Goal: Transaction & Acquisition: Purchase product/service

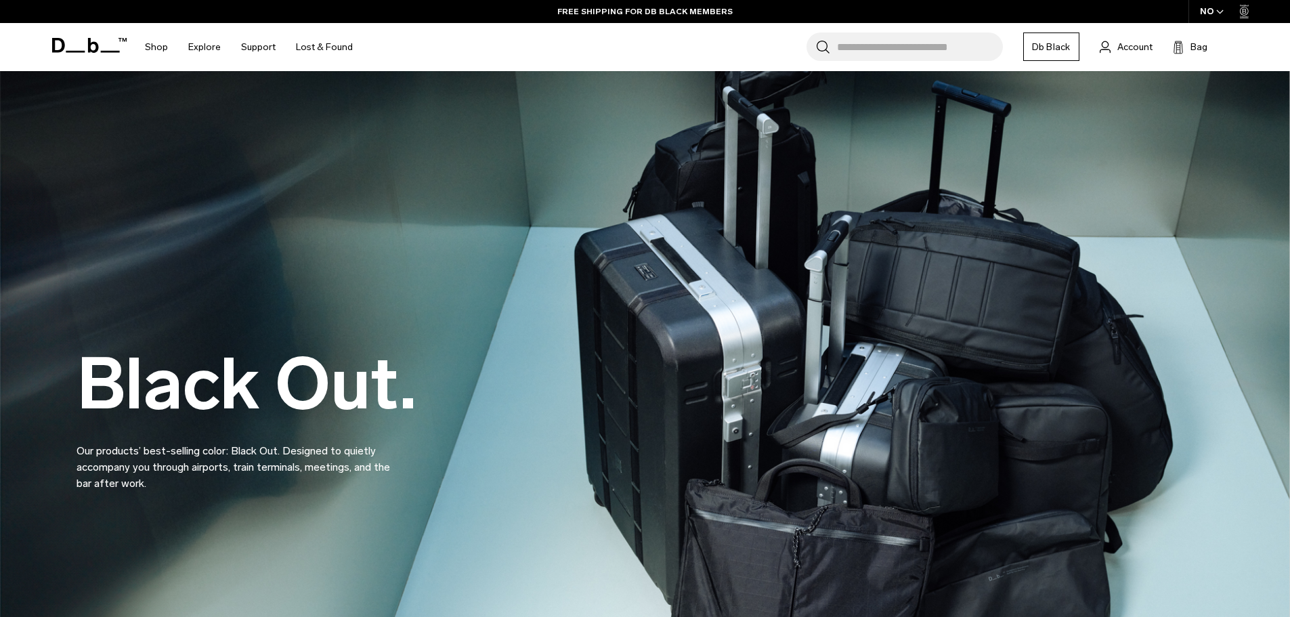
click at [1210, 11] on div "NO" at bounding box center [1211, 11] width 47 height 23
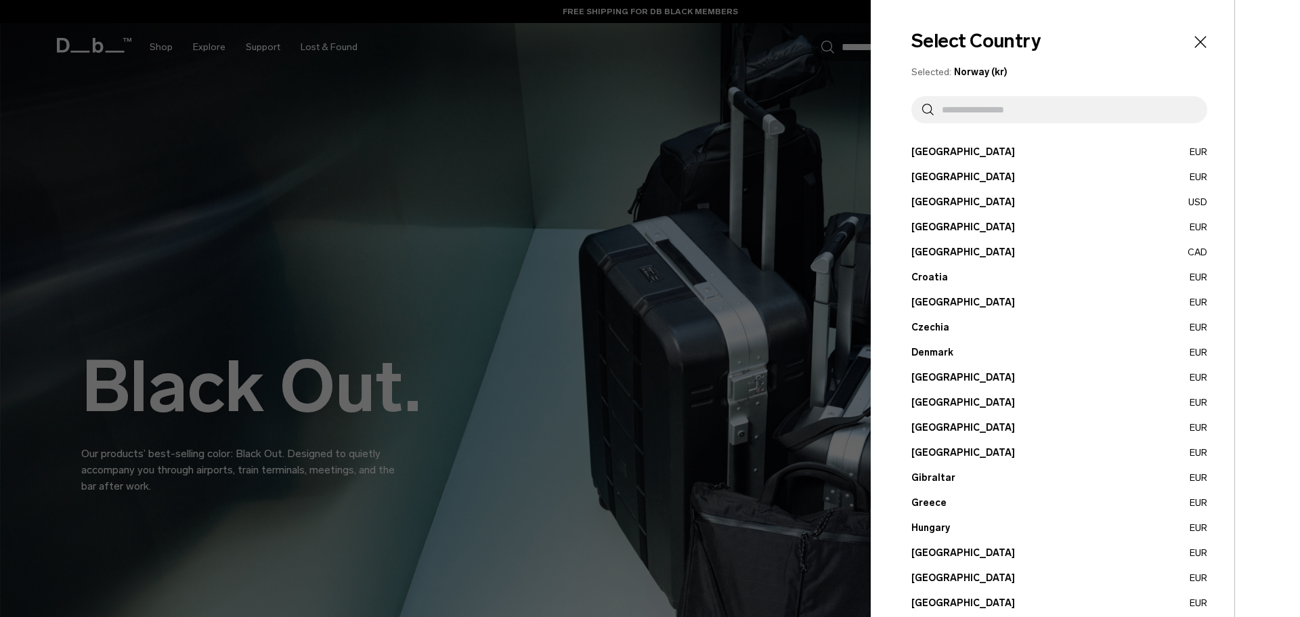
click at [983, 107] on input "text" at bounding box center [1064, 109] width 263 height 27
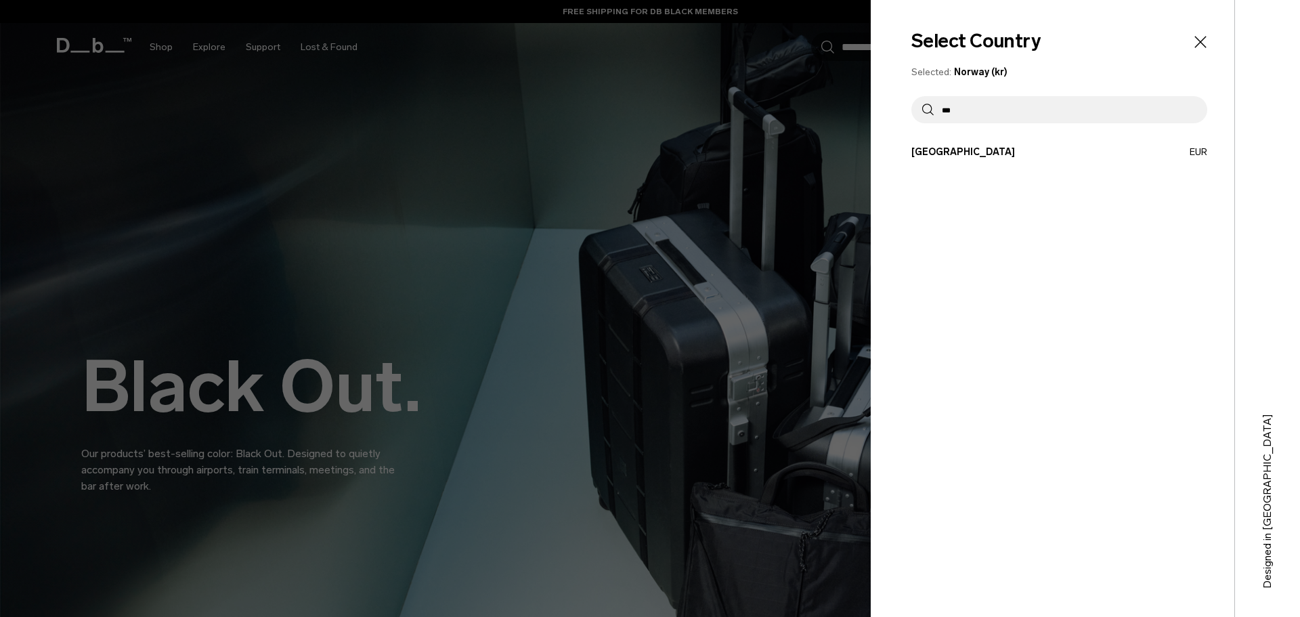
type input "***"
click at [962, 155] on button "Finland EUR" at bounding box center [1059, 152] width 296 height 14
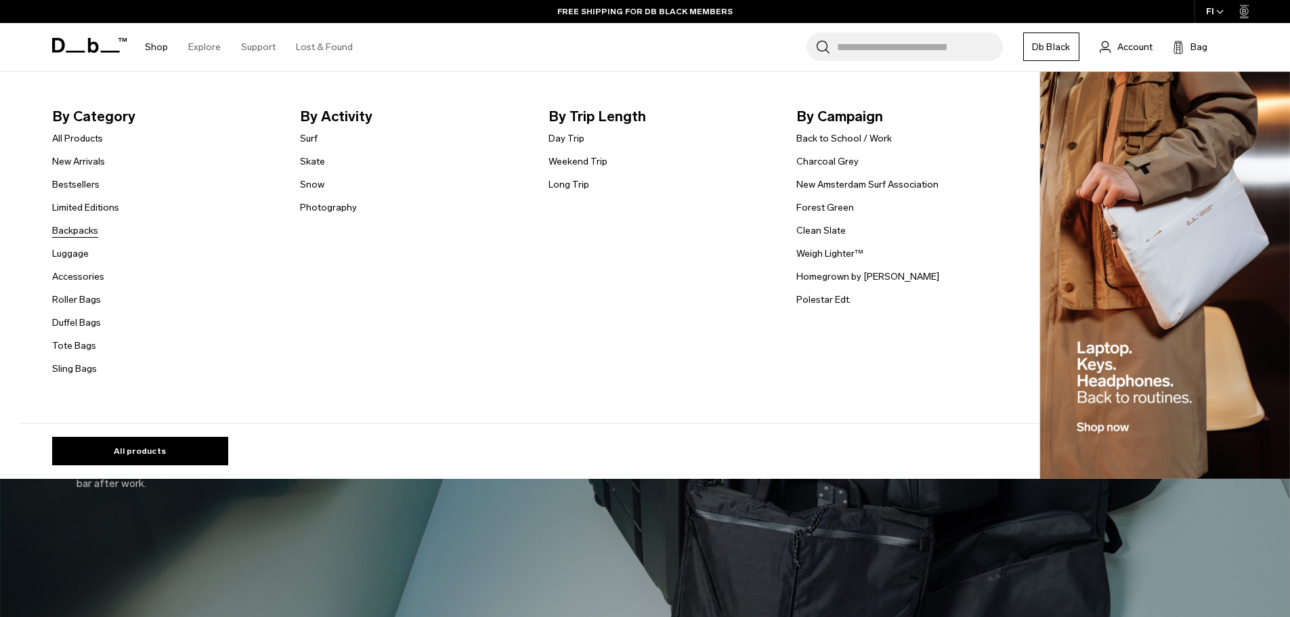
click at [86, 232] on link "Backpacks" at bounding box center [75, 230] width 46 height 14
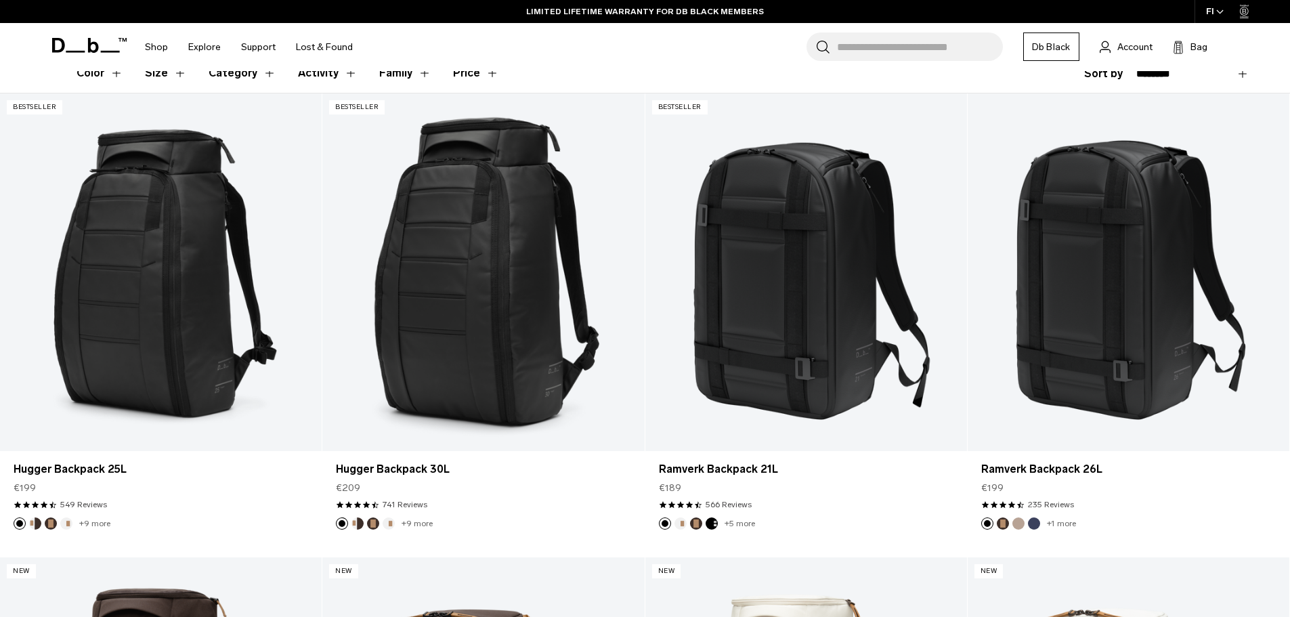
scroll to position [291, 0]
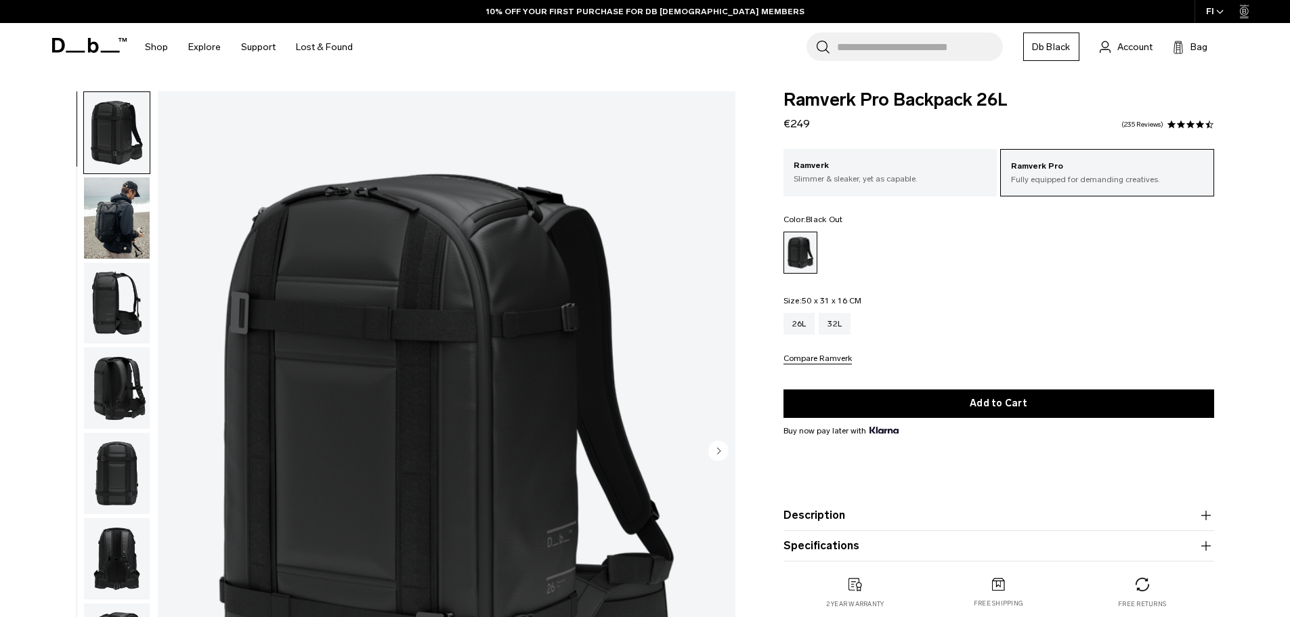
click at [116, 213] on img "button" at bounding box center [117, 217] width 66 height 81
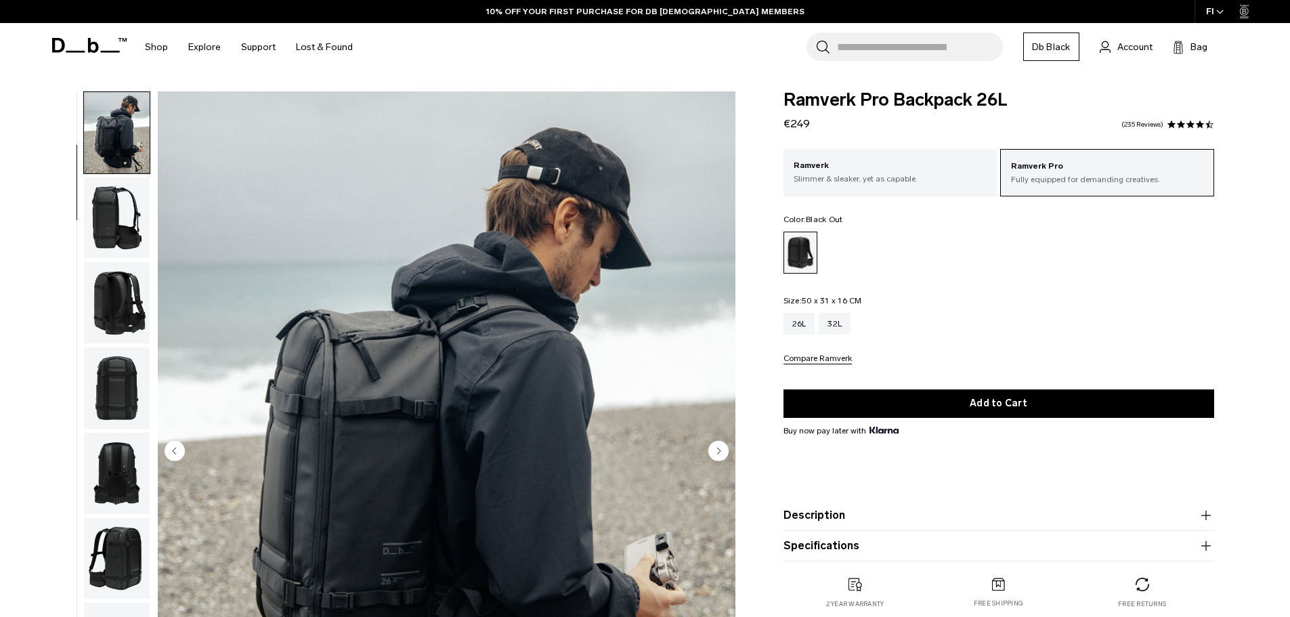
scroll to position [356, 0]
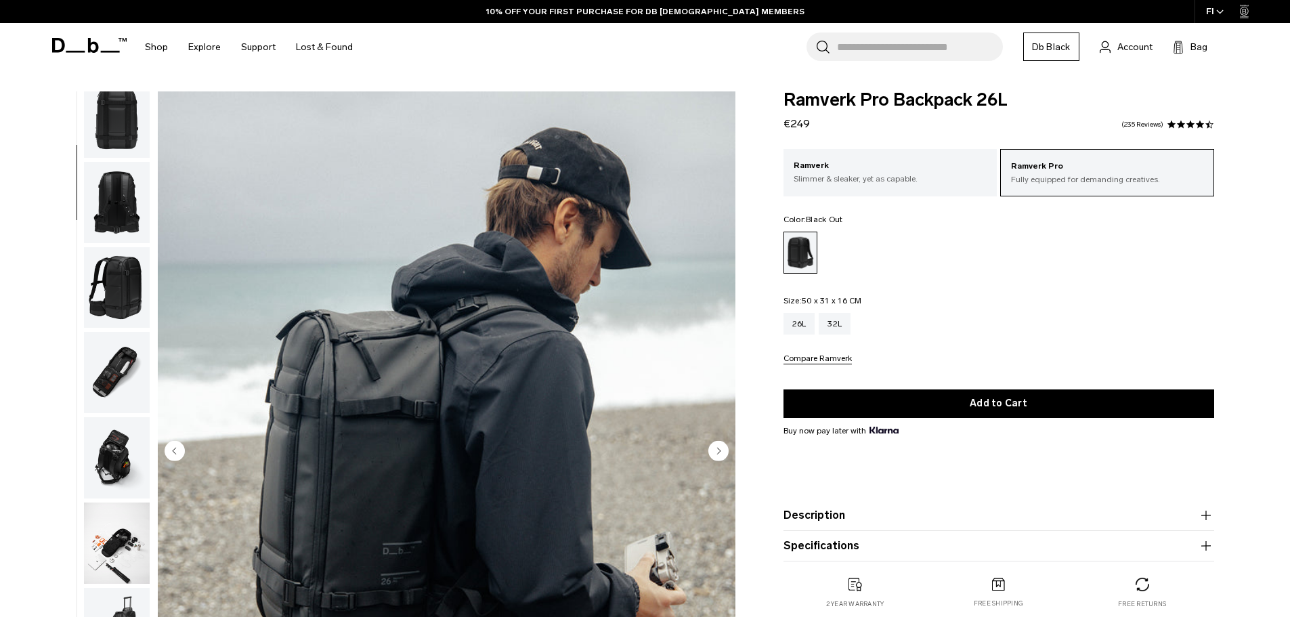
click at [100, 366] on img "button" at bounding box center [117, 372] width 66 height 81
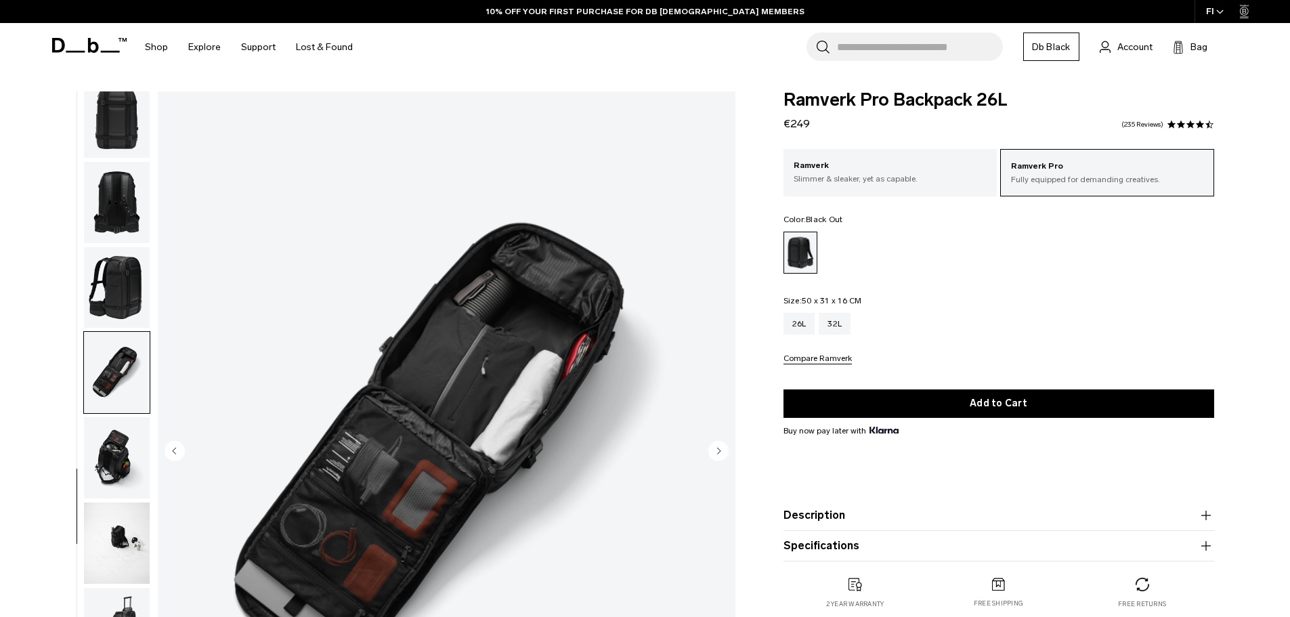
scroll to position [383, 0]
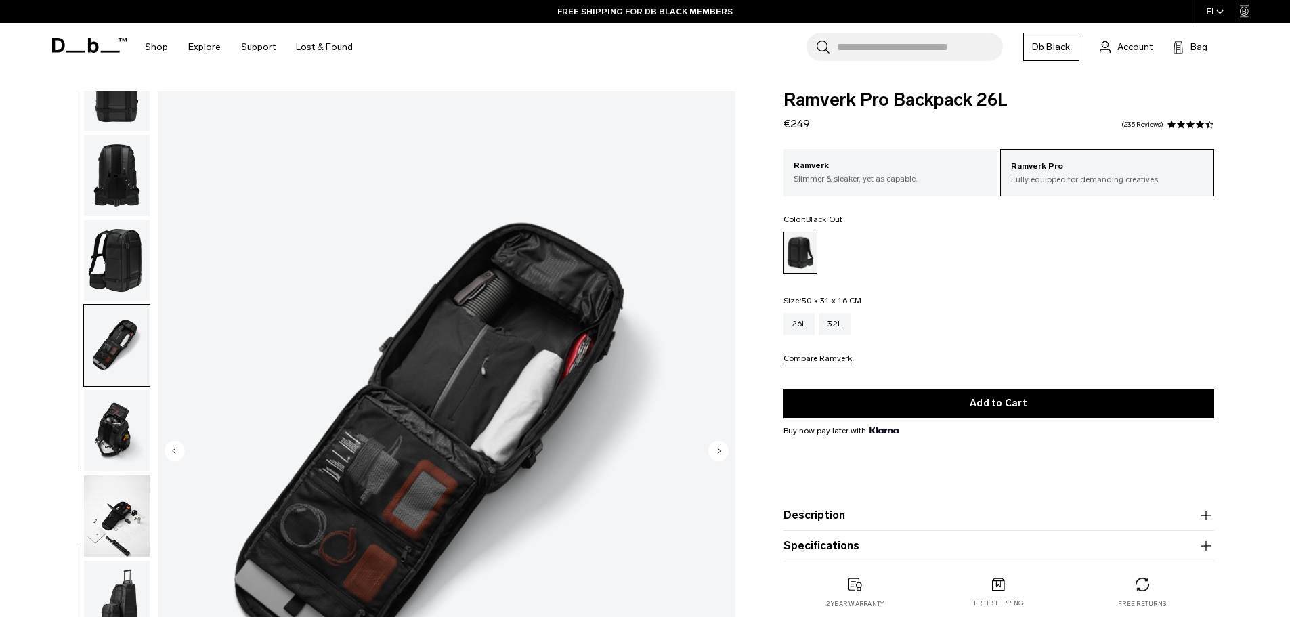
click at [122, 409] on img "button" at bounding box center [117, 430] width 66 height 81
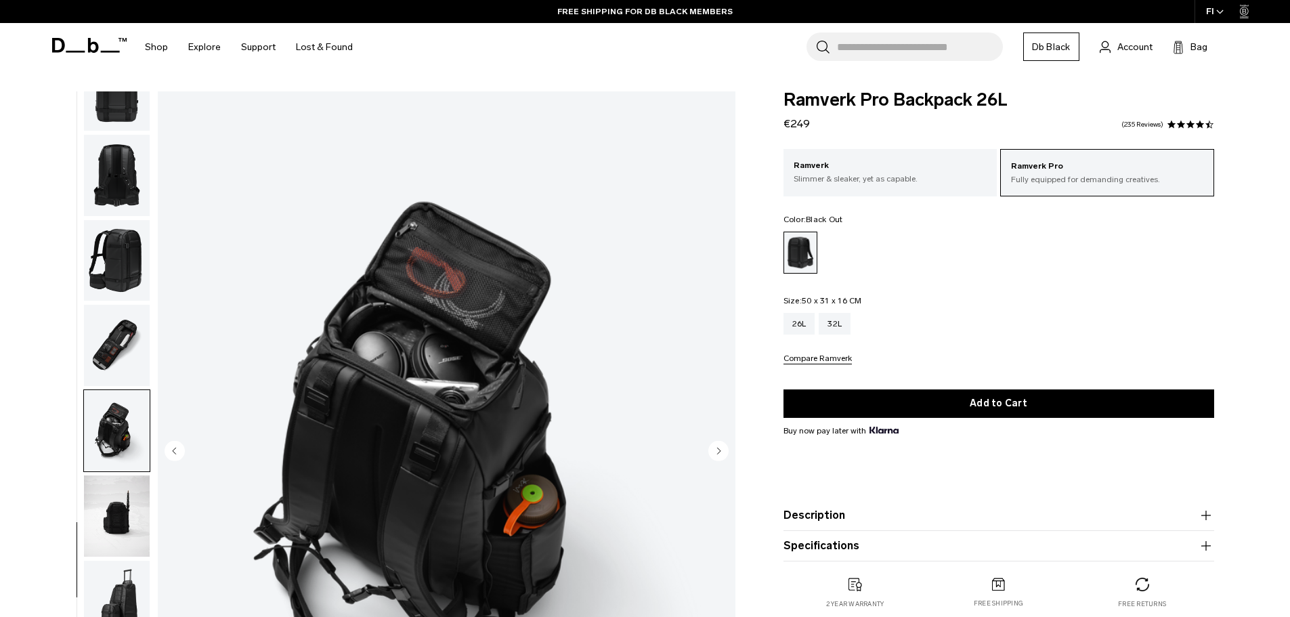
click at [128, 505] on img "button" at bounding box center [117, 515] width 66 height 81
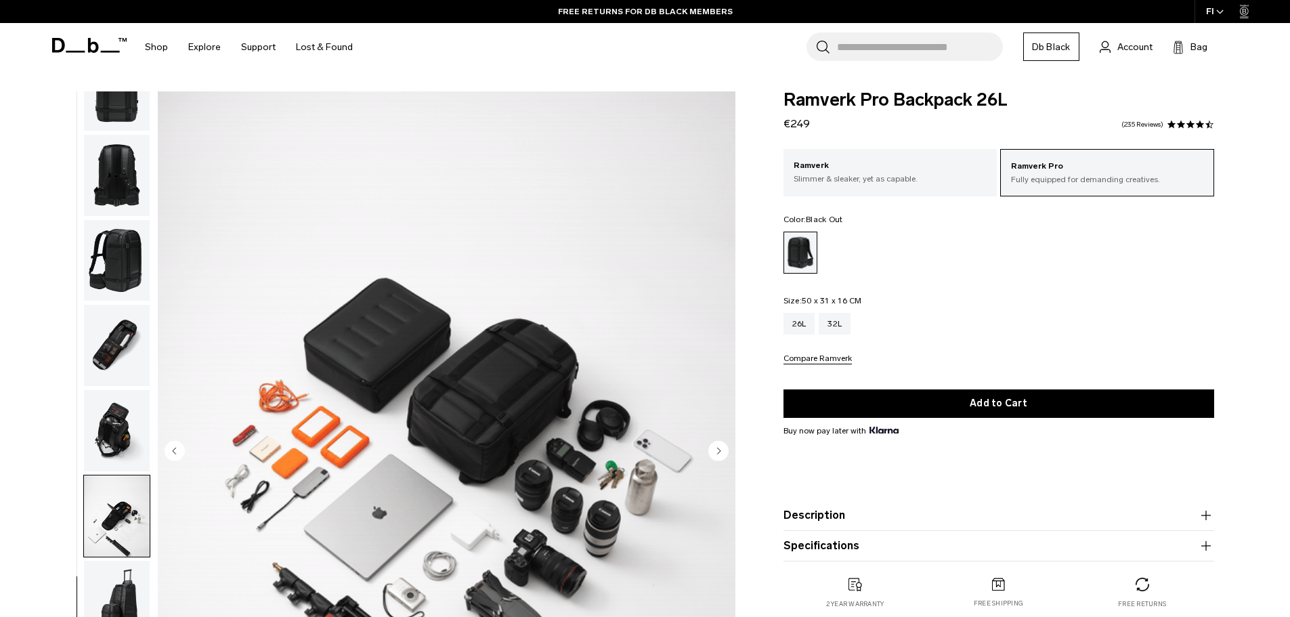
scroll to position [135, 0]
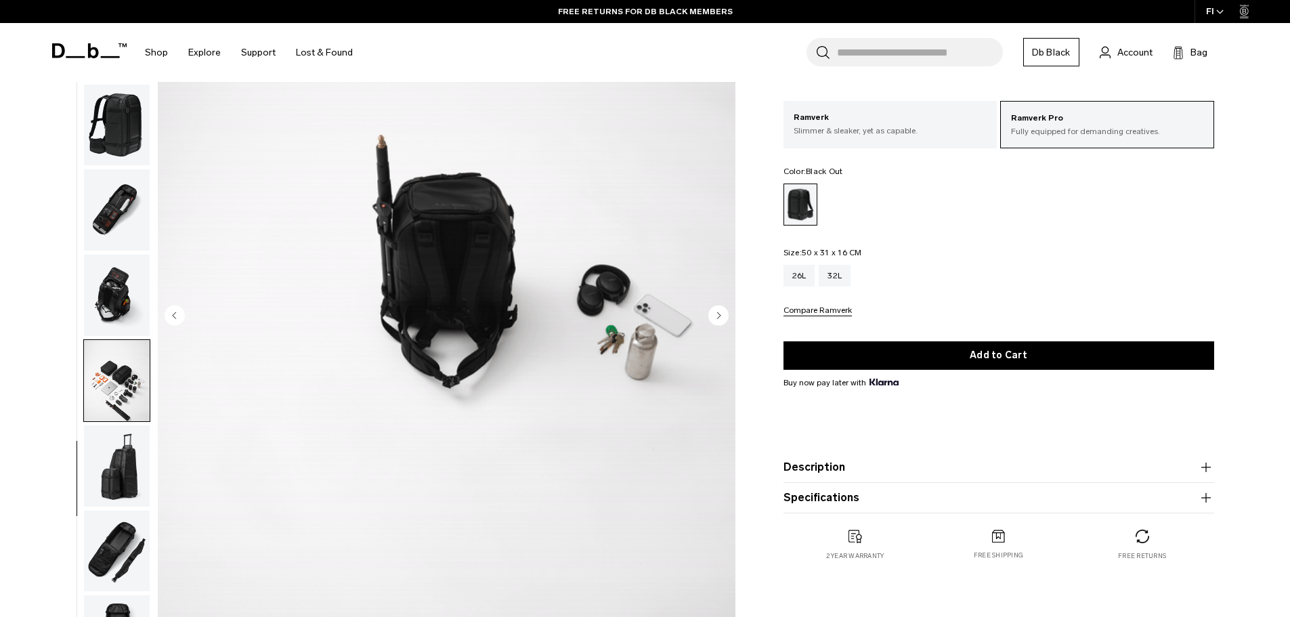
click at [131, 482] on img "button" at bounding box center [117, 465] width 66 height 81
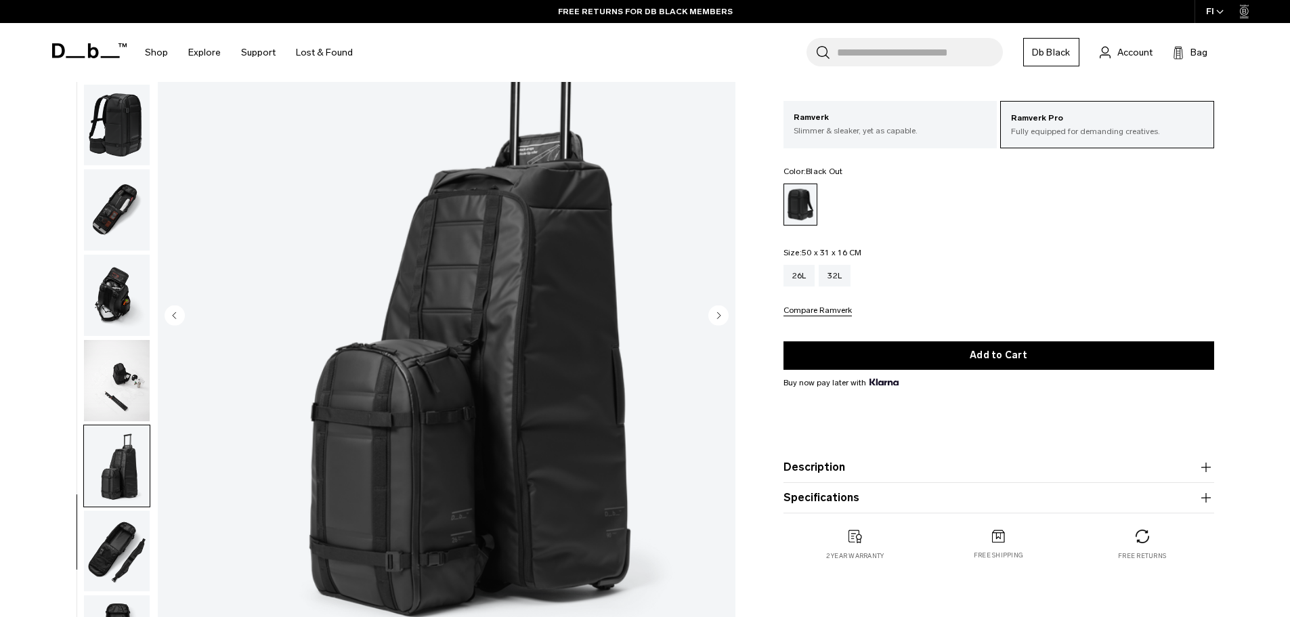
click at [121, 535] on img "button" at bounding box center [117, 550] width 66 height 81
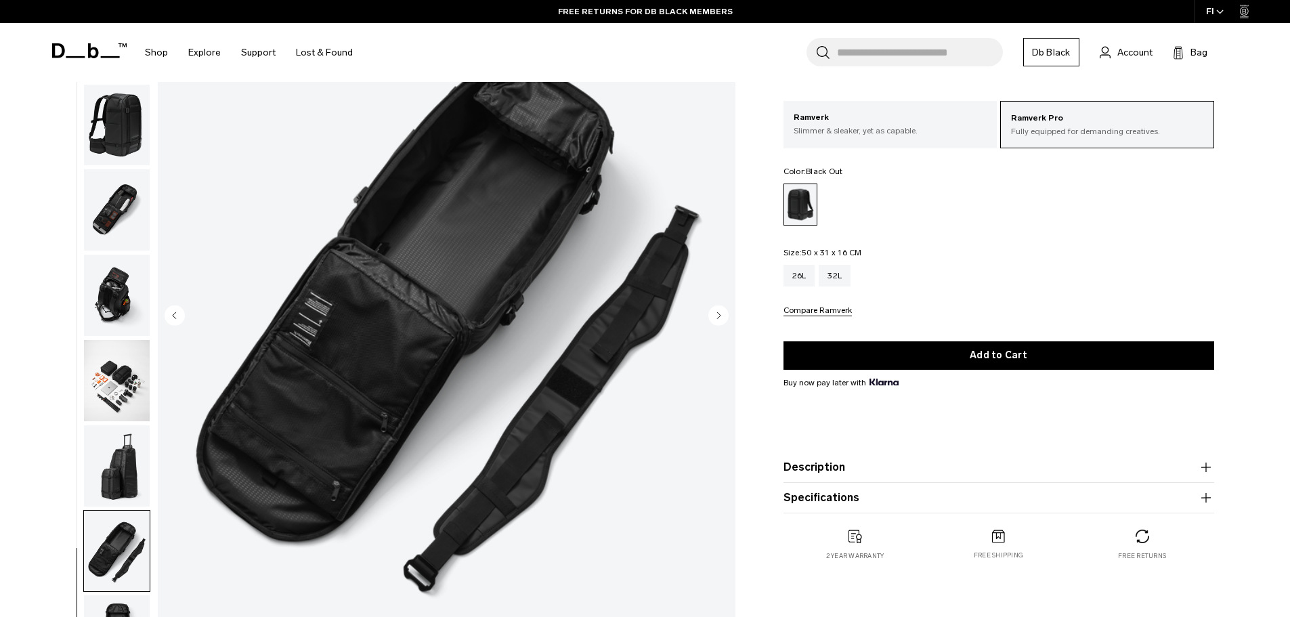
scroll to position [203, 0]
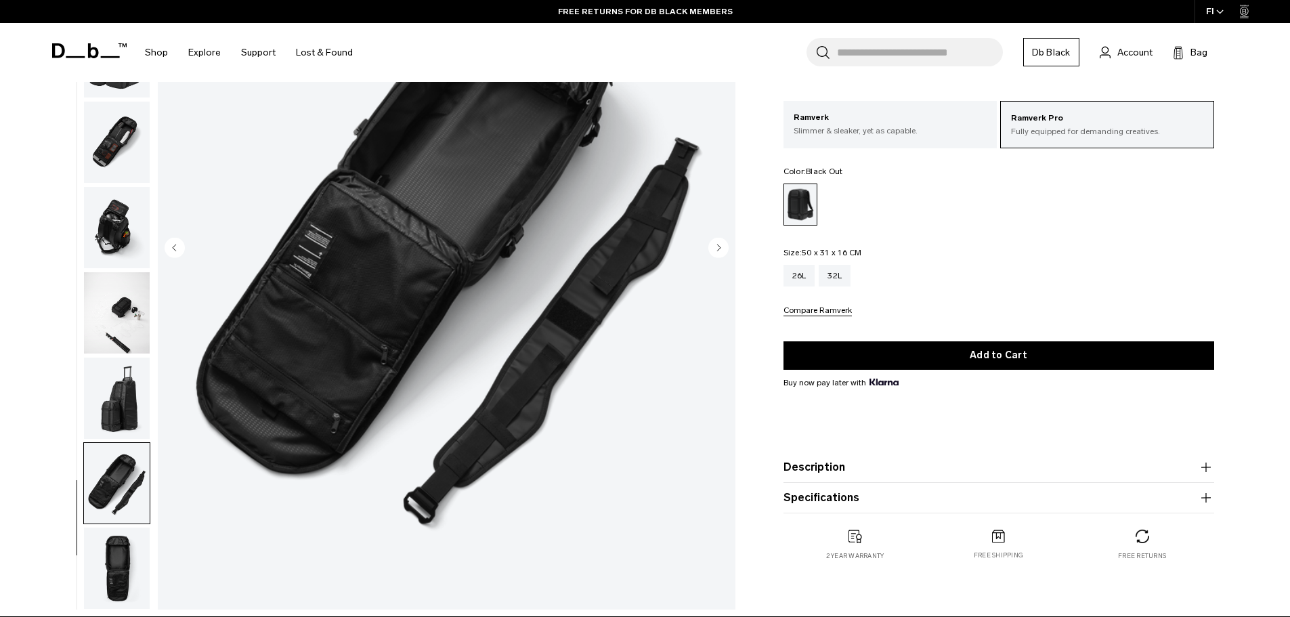
click at [111, 550] on img "button" at bounding box center [117, 567] width 66 height 81
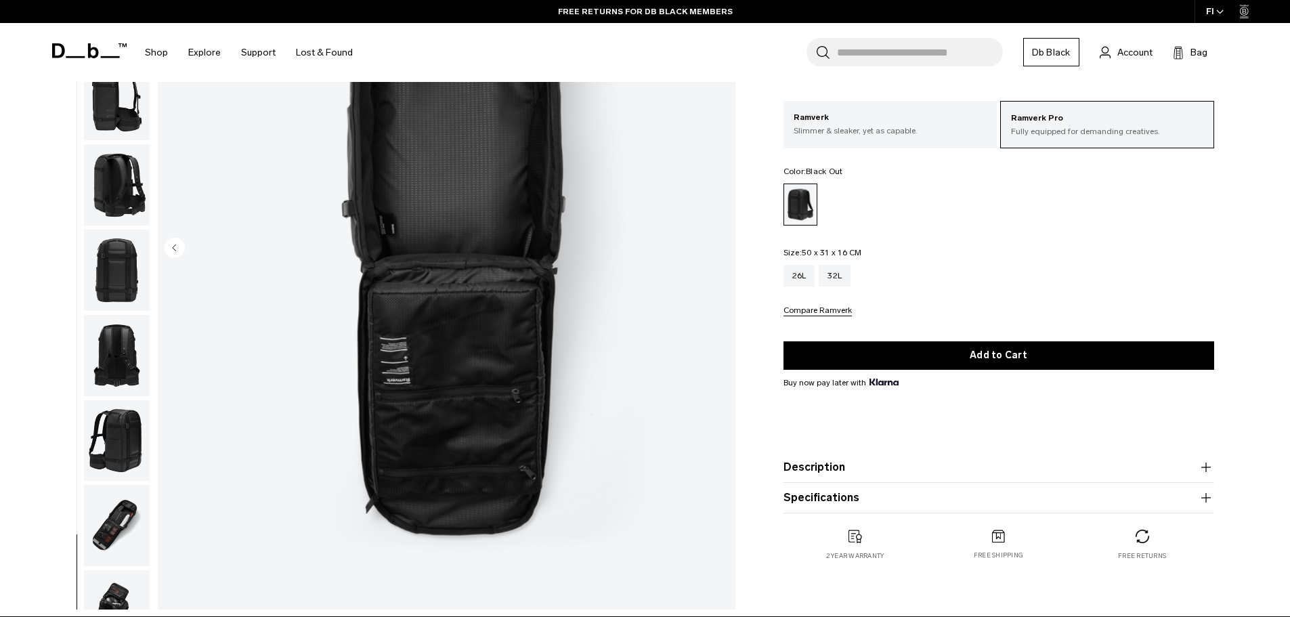
scroll to position [0, 0]
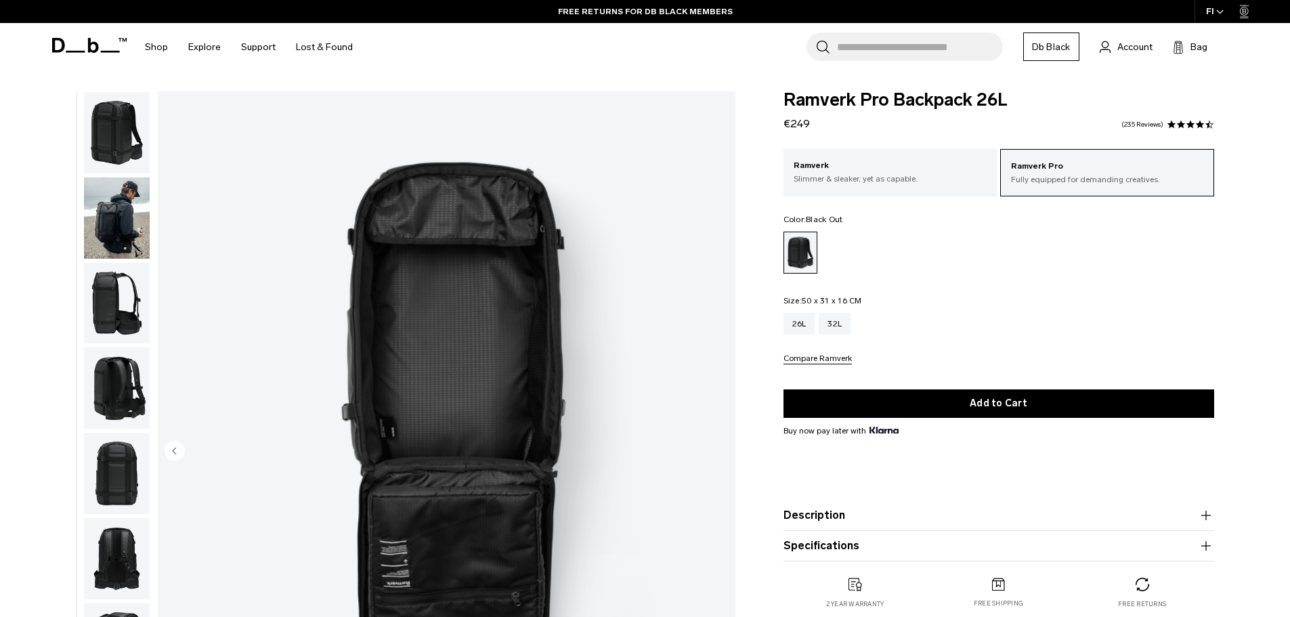
click at [123, 317] on img "button" at bounding box center [117, 303] width 66 height 81
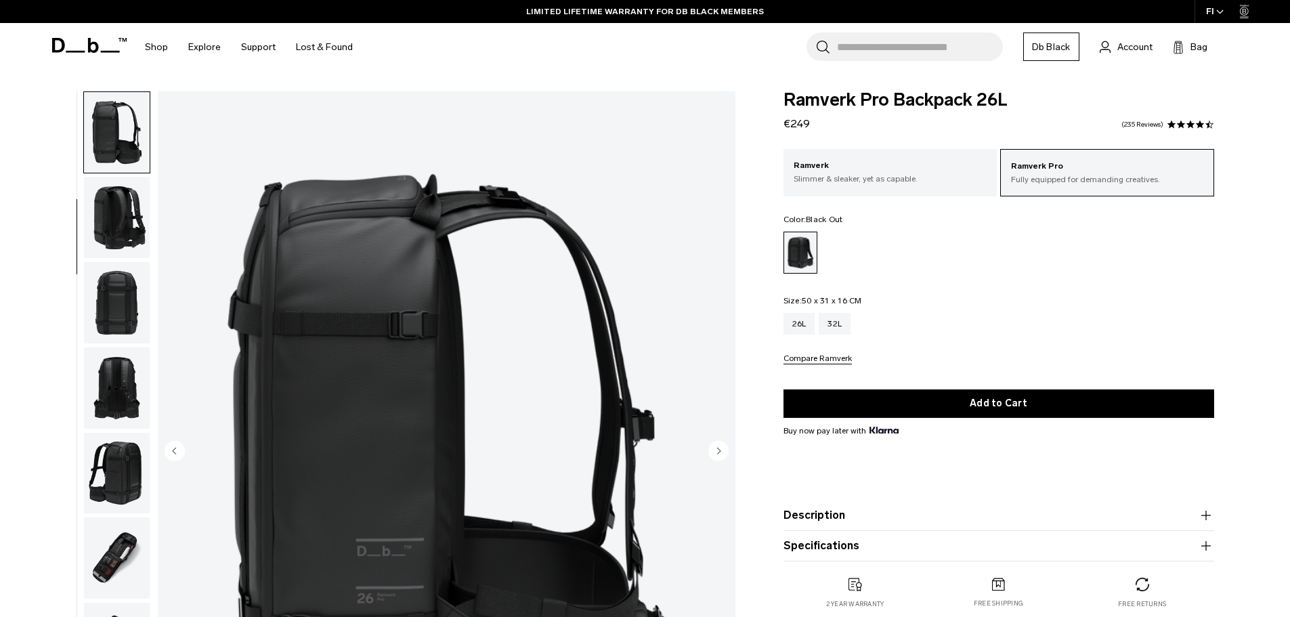
click at [127, 371] on img "button" at bounding box center [117, 387] width 66 height 81
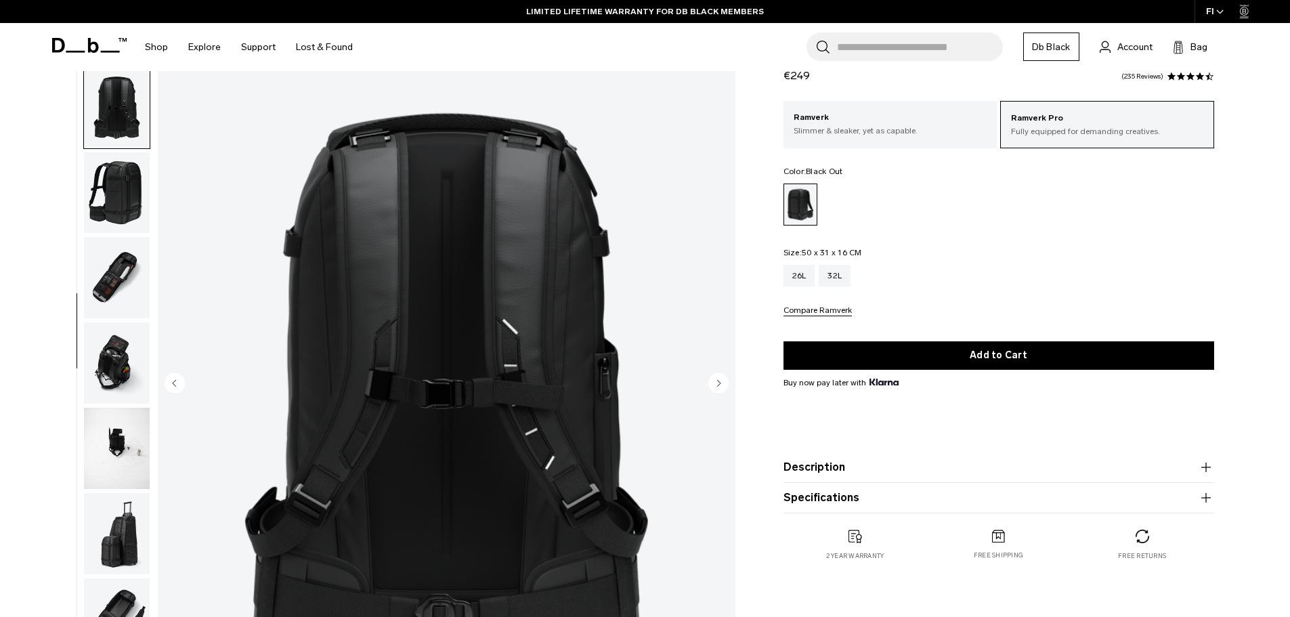
scroll to position [135, 0]
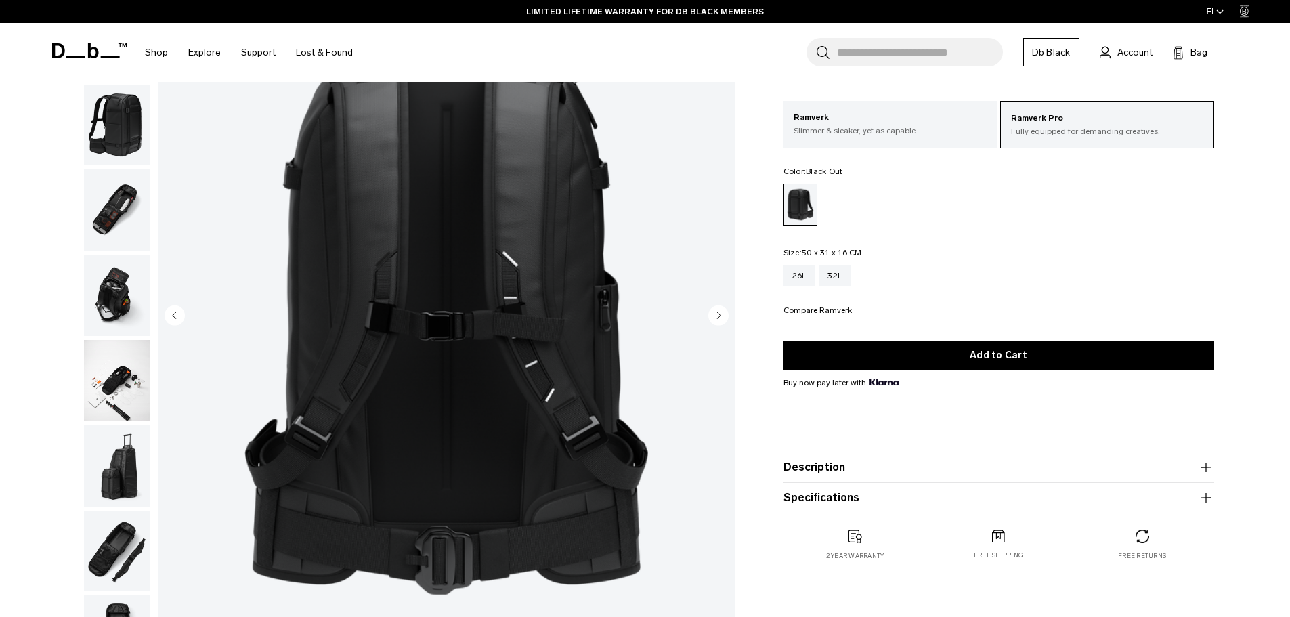
click at [122, 470] on img "button" at bounding box center [117, 465] width 66 height 81
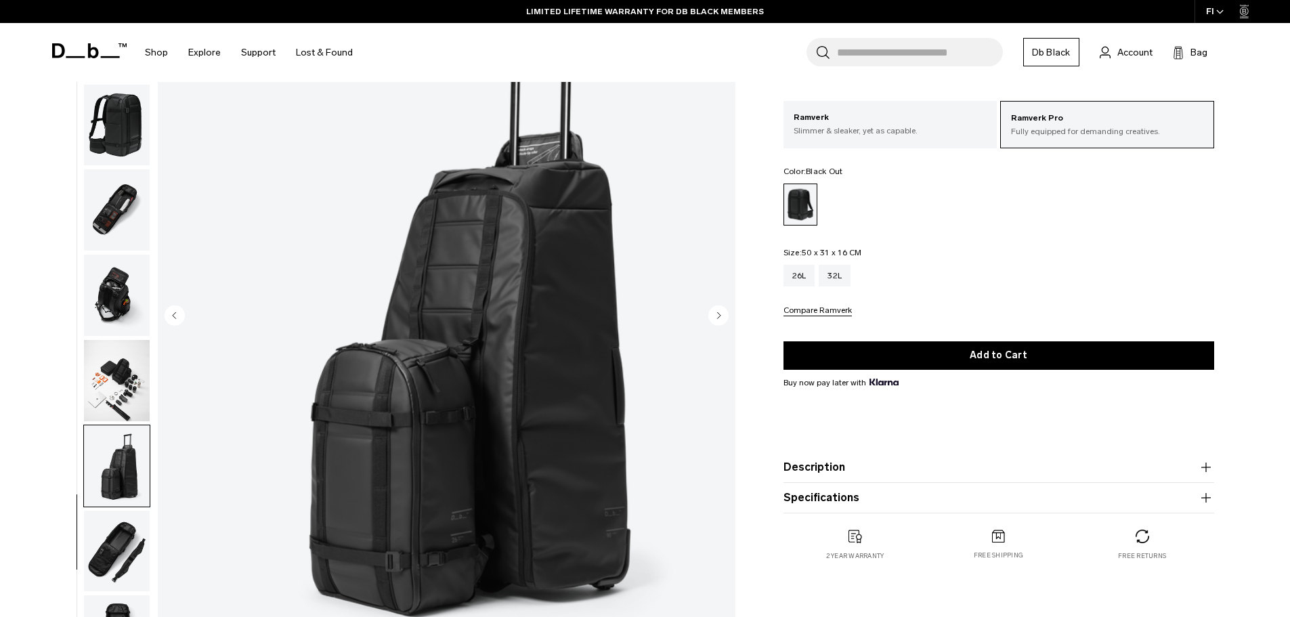
click at [119, 538] on img "button" at bounding box center [117, 550] width 66 height 81
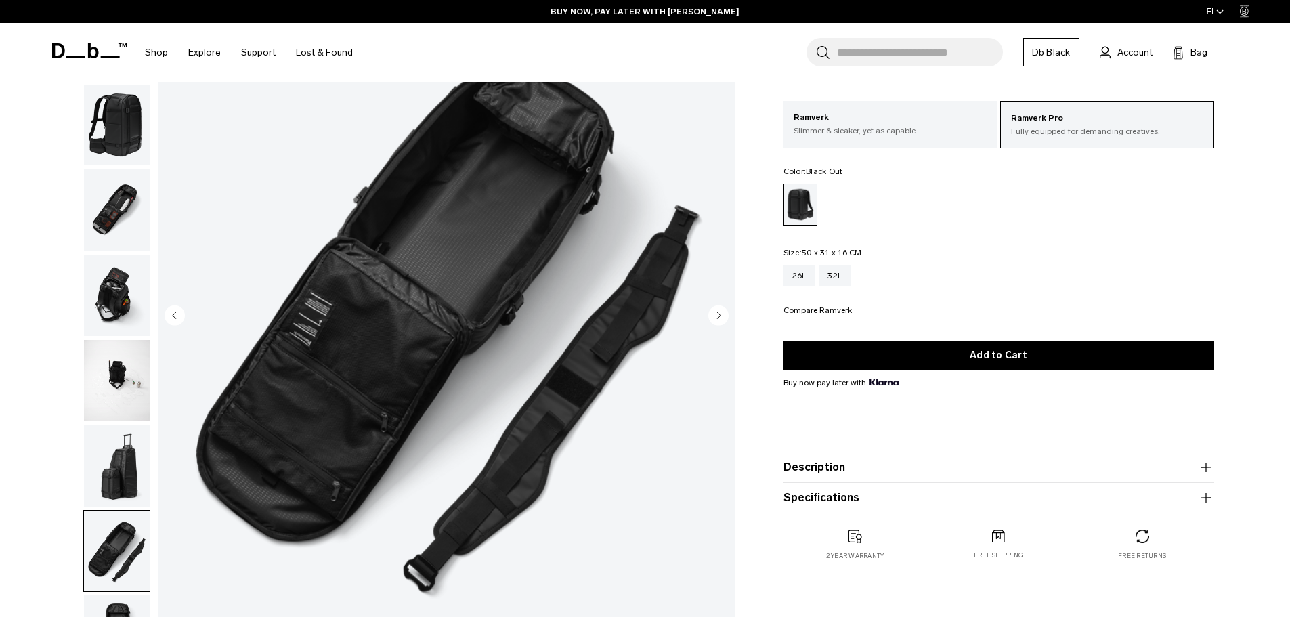
click at [115, 148] on img "button" at bounding box center [117, 125] width 66 height 81
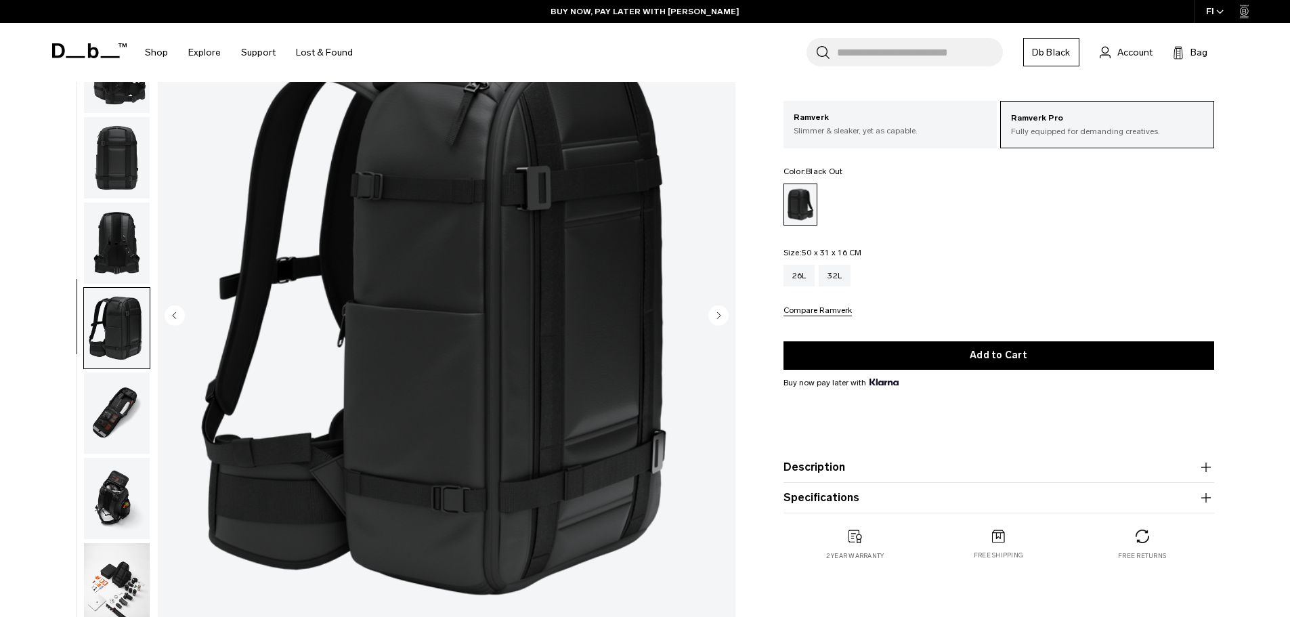
scroll to position [112, 0]
